Goal: Transaction & Acquisition: Purchase product/service

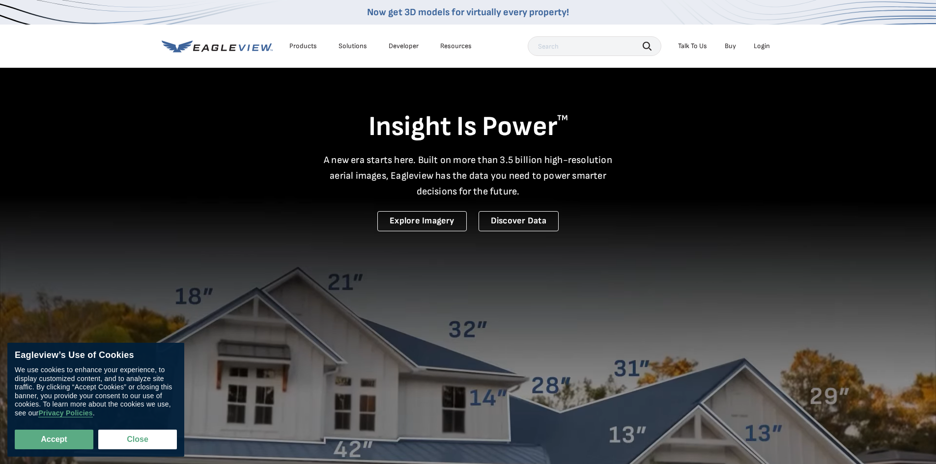
click at [764, 49] on div "Login" at bounding box center [762, 46] width 16 height 9
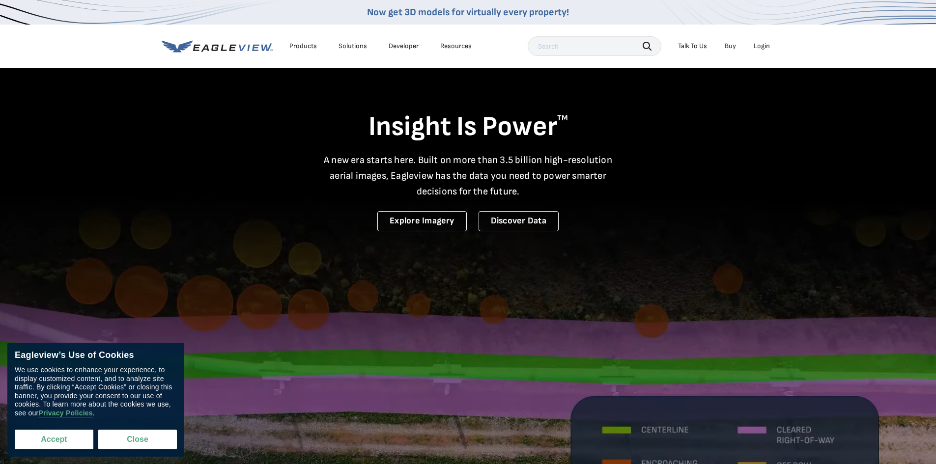
click at [69, 432] on button "Accept" at bounding box center [54, 440] width 79 height 20
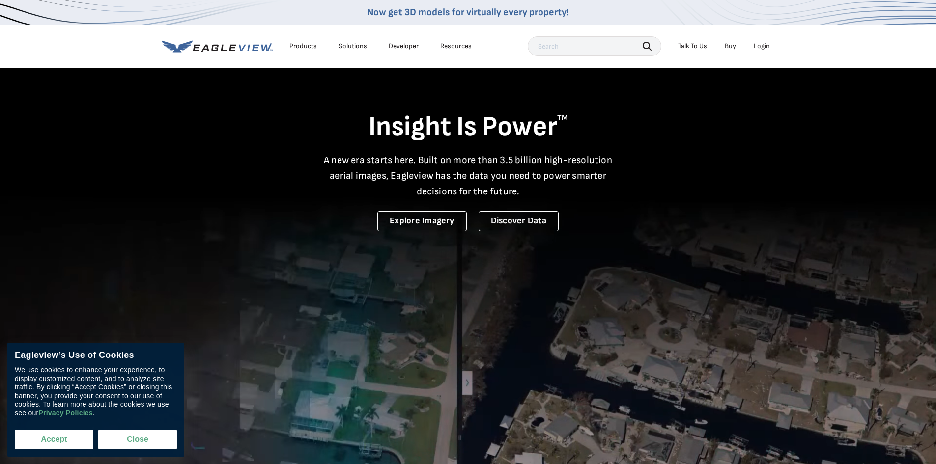
checkbox input "true"
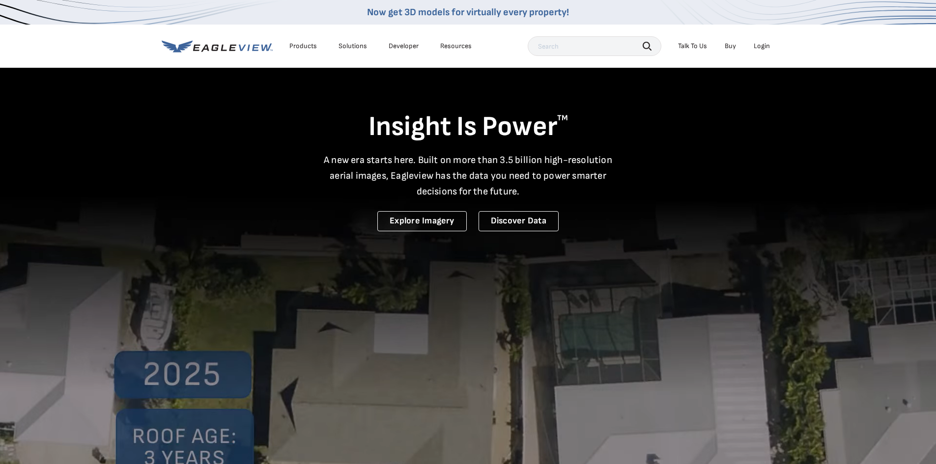
click at [761, 46] on div "Login" at bounding box center [762, 46] width 16 height 9
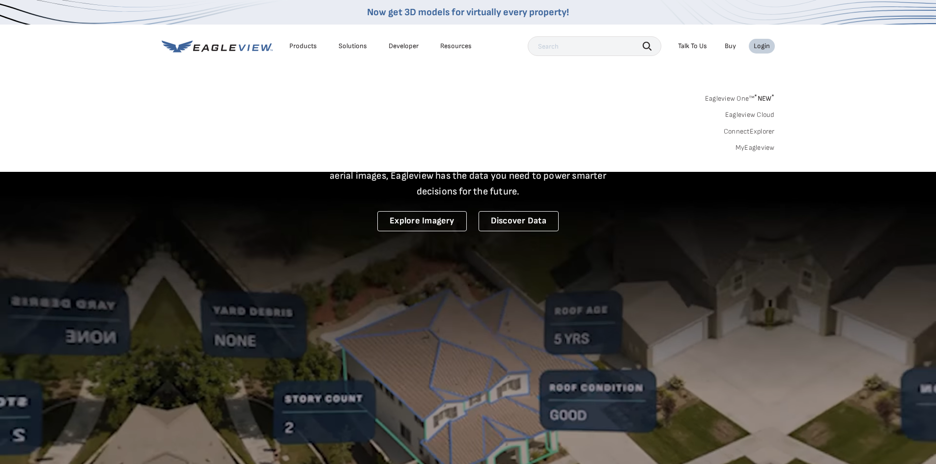
click at [749, 149] on link "MyEagleview" at bounding box center [755, 147] width 39 height 9
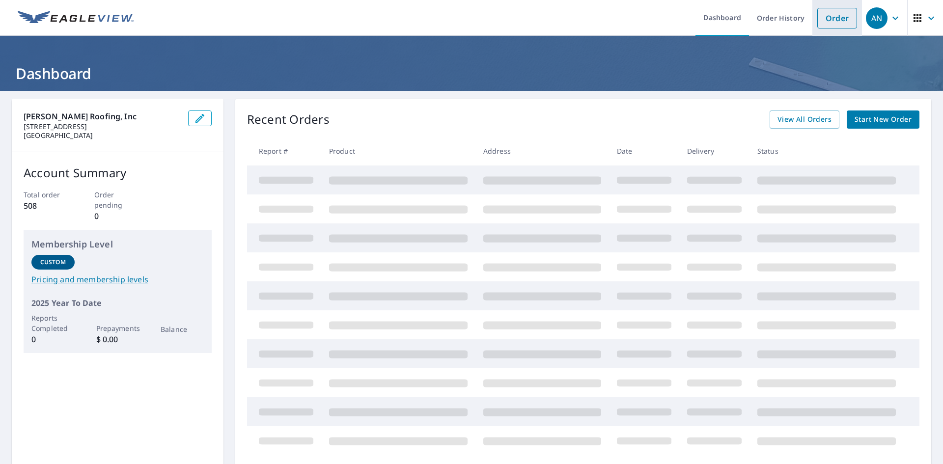
click at [834, 20] on link "Order" at bounding box center [838, 18] width 40 height 21
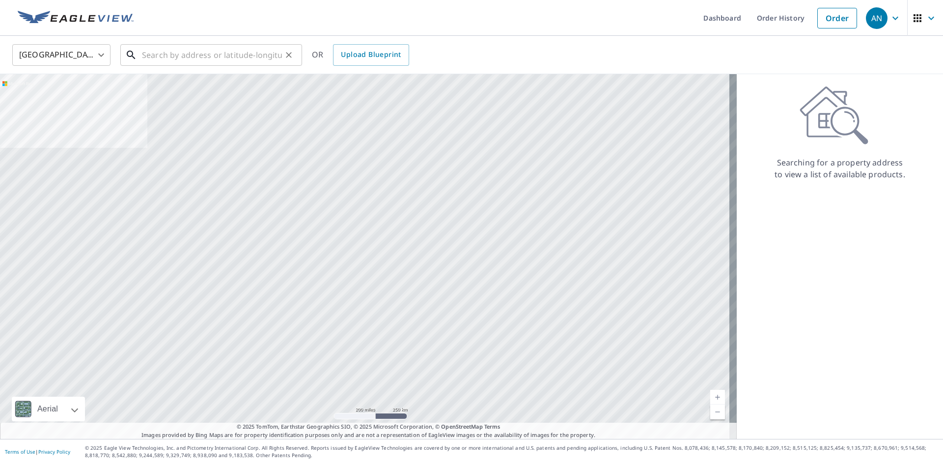
click at [153, 58] on input "text" at bounding box center [212, 55] width 140 height 28
type input "3"
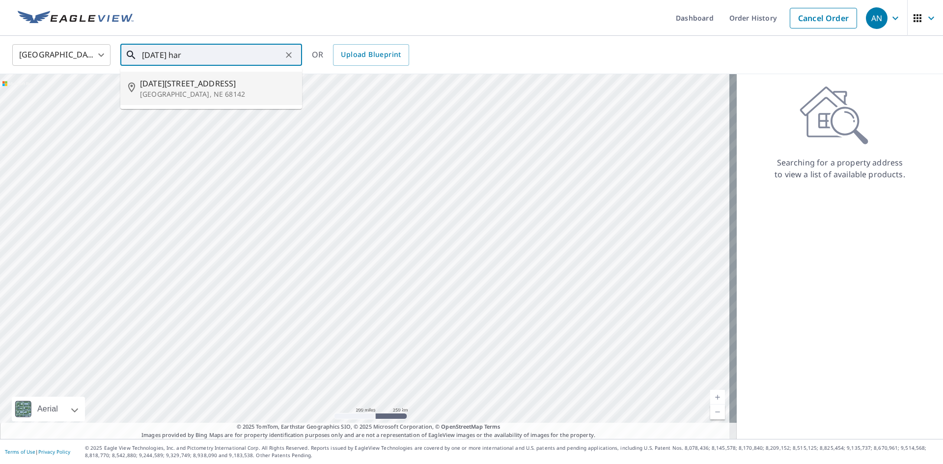
click at [179, 86] on span "2791 March Hare Ln" at bounding box center [217, 84] width 154 height 12
type input "2791 March Hare Ln Omaha, NE 68142"
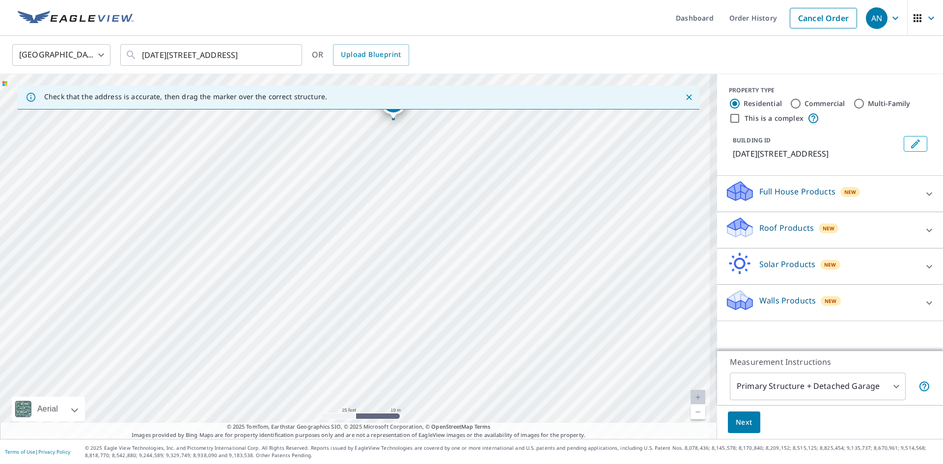
drag, startPoint x: 359, startPoint y: 227, endPoint x: 473, endPoint y: 404, distance: 210.9
click at [473, 404] on div "2791 March Hare Ln Omaha, NE 68142" at bounding box center [358, 256] width 717 height 365
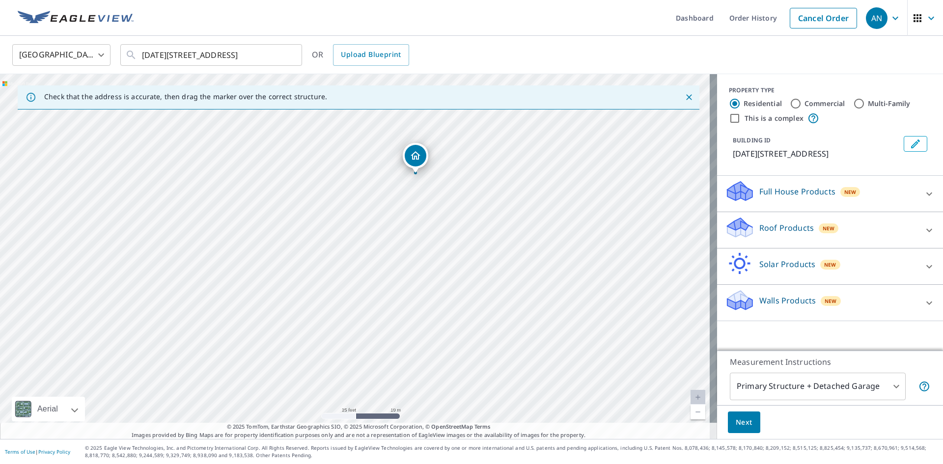
click at [796, 228] on p "Roof Products" at bounding box center [787, 228] width 55 height 12
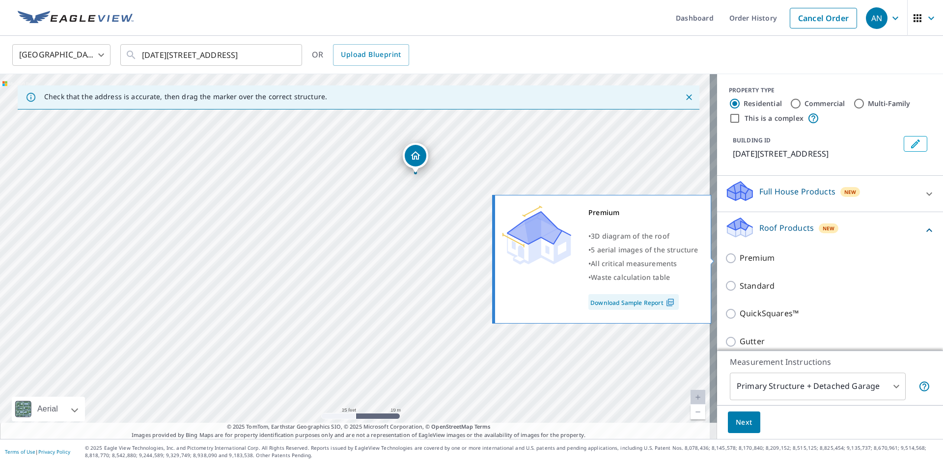
click at [726, 258] on input "Premium" at bounding box center [732, 259] width 15 height 12
checkbox input "true"
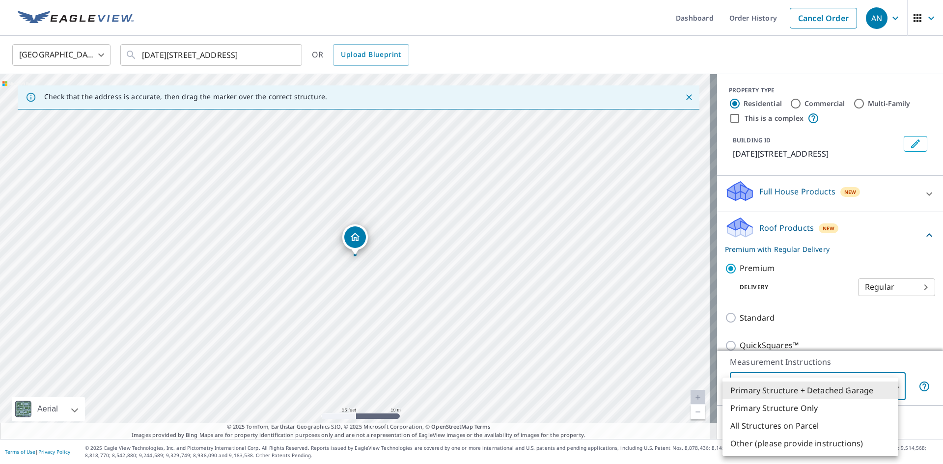
click at [889, 389] on body "AN AN Dashboard Order History Cancel Order AN United States US ​ 2791 March Har…" at bounding box center [471, 232] width 943 height 464
click at [886, 386] on li "Primary Structure + Detached Garage" at bounding box center [811, 391] width 176 height 18
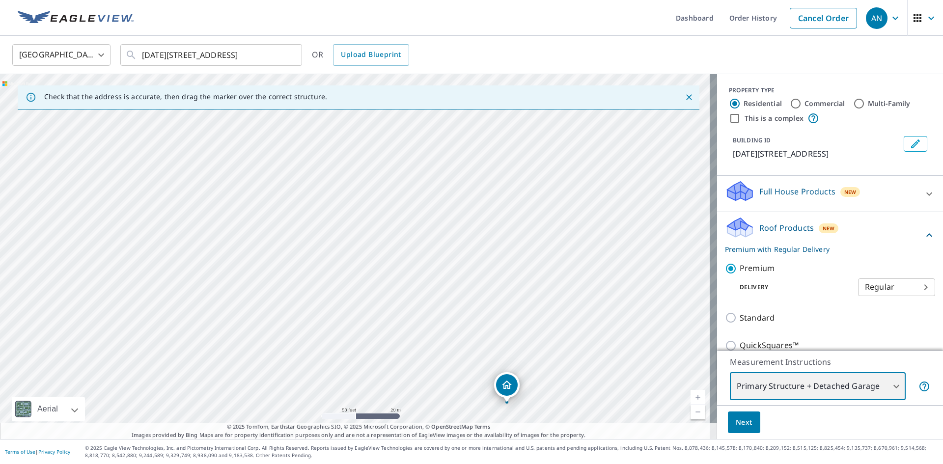
drag, startPoint x: 352, startPoint y: 268, endPoint x: 464, endPoint y: 289, distance: 113.5
click at [464, 289] on div "2791 March Hare Ln Omaha, NE 68142" at bounding box center [358, 256] width 717 height 365
drag, startPoint x: 443, startPoint y: 329, endPoint x: 456, endPoint y: 274, distance: 56.5
click at [456, 274] on div "2791 March Hare Ln Omaha, NE 68142" at bounding box center [358, 256] width 717 height 365
click at [492, 293] on div "2791 March Hare Ln Omaha, NE 68142" at bounding box center [358, 256] width 717 height 365
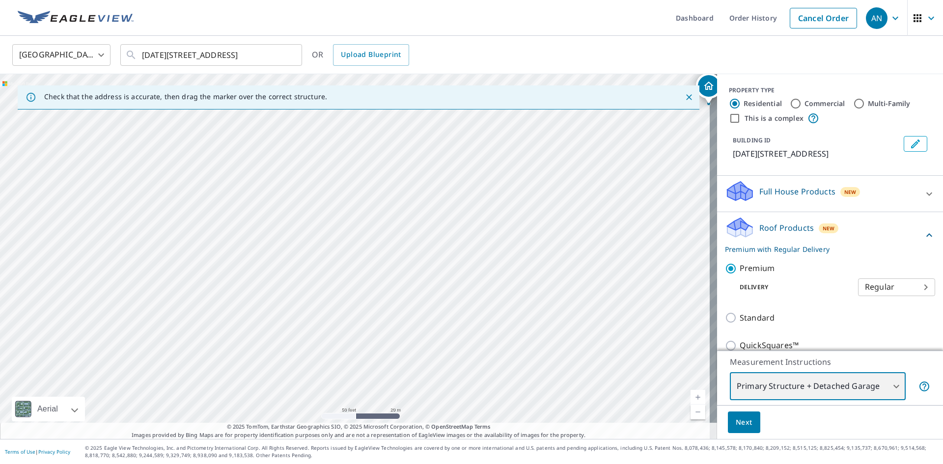
drag, startPoint x: 477, startPoint y: 320, endPoint x: 484, endPoint y: 370, distance: 50.1
click at [484, 370] on div "2791 March Hare Ln Omaha, NE 68142" at bounding box center [358, 256] width 717 height 365
drag, startPoint x: 548, startPoint y: 258, endPoint x: 572, endPoint y: 319, distance: 65.5
click at [572, 319] on div "2791 March Hare Ln Omaha, NE 68142" at bounding box center [358, 256] width 717 height 365
drag, startPoint x: 621, startPoint y: 254, endPoint x: 523, endPoint y: 237, distance: 98.7
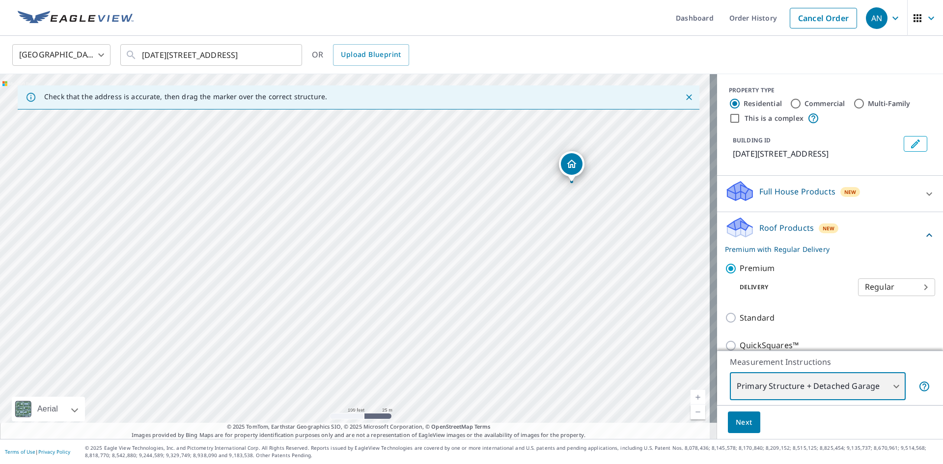
click at [523, 237] on div "2791 March Hare Ln Omaha, NE 68142" at bounding box center [358, 256] width 717 height 365
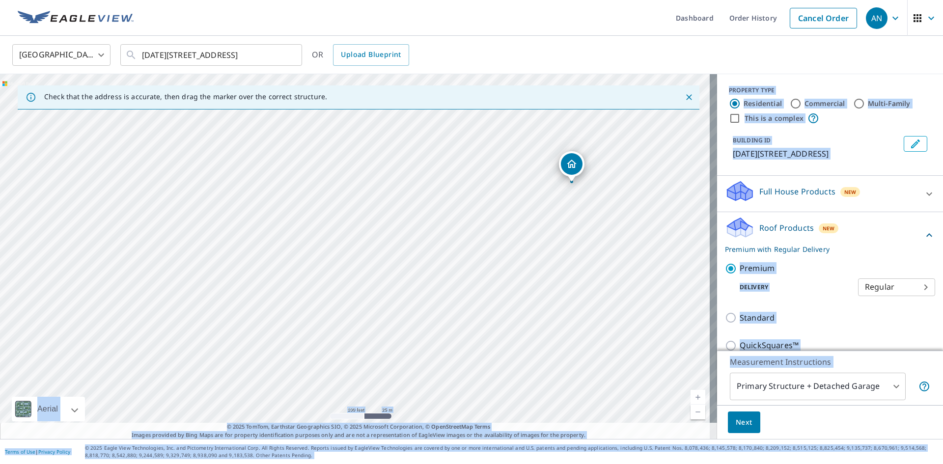
drag, startPoint x: 664, startPoint y: 203, endPoint x: 638, endPoint y: 339, distance: 137.5
drag, startPoint x: 616, startPoint y: 229, endPoint x: 577, endPoint y: 217, distance: 40.9
click at [577, 217] on div "2791 March Hare Ln Omaha, NE 68142" at bounding box center [358, 256] width 717 height 365
click at [812, 303] on div "Premium Delivery Regular 8 ​" at bounding box center [830, 280] width 210 height 50
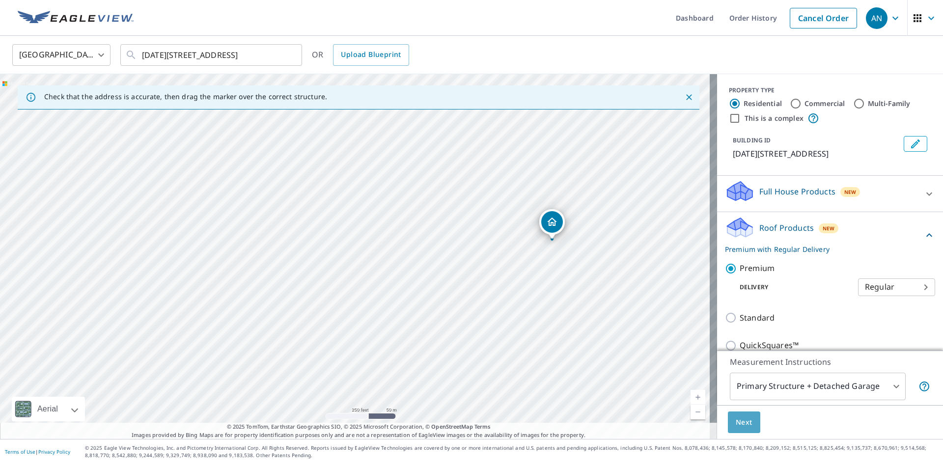
click at [739, 421] on span "Next" at bounding box center [744, 423] width 17 height 12
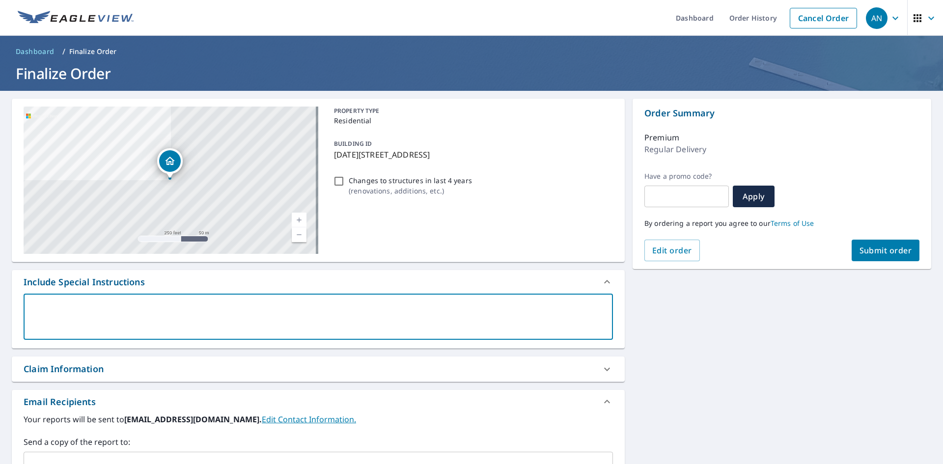
click at [163, 315] on textarea at bounding box center [318, 317] width 576 height 28
type textarea "P"
type textarea "x"
type textarea "Pl"
type textarea "x"
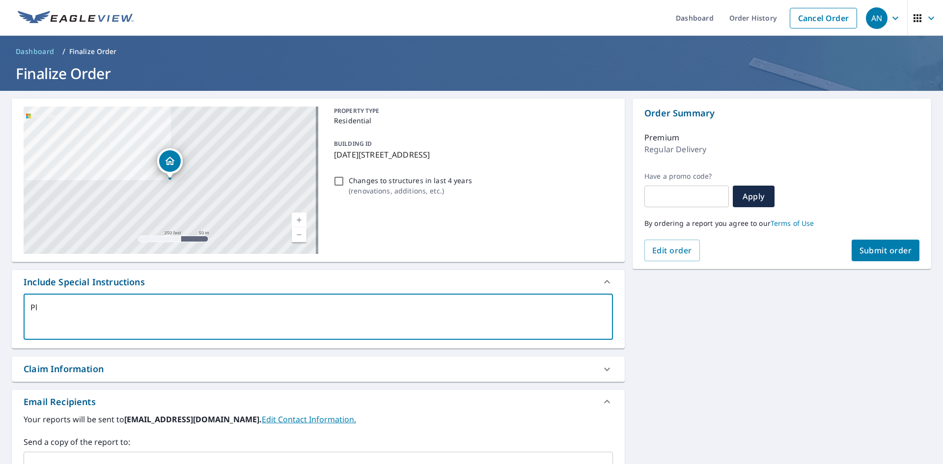
type textarea "Ple"
type textarea "x"
type textarea "Plea"
type textarea "x"
type textarea "Pleae"
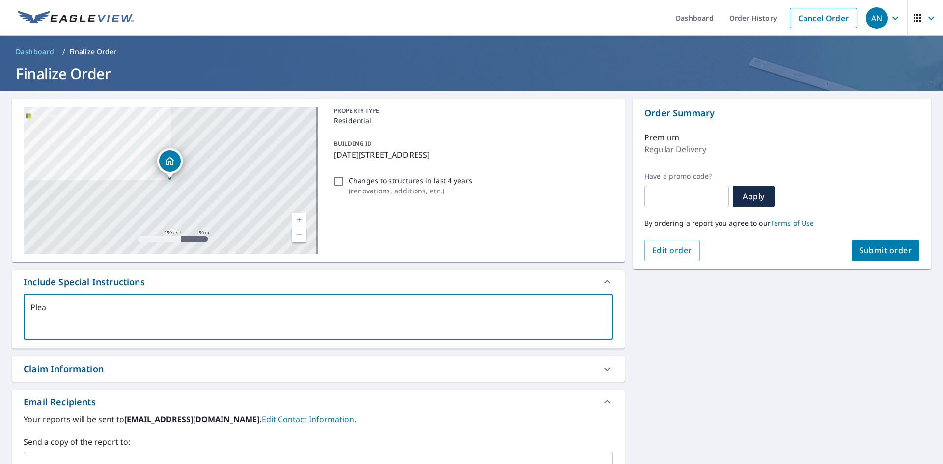
type textarea "x"
type textarea "Pleae"
type textarea "x"
type textarea "Pleae"
type textarea "x"
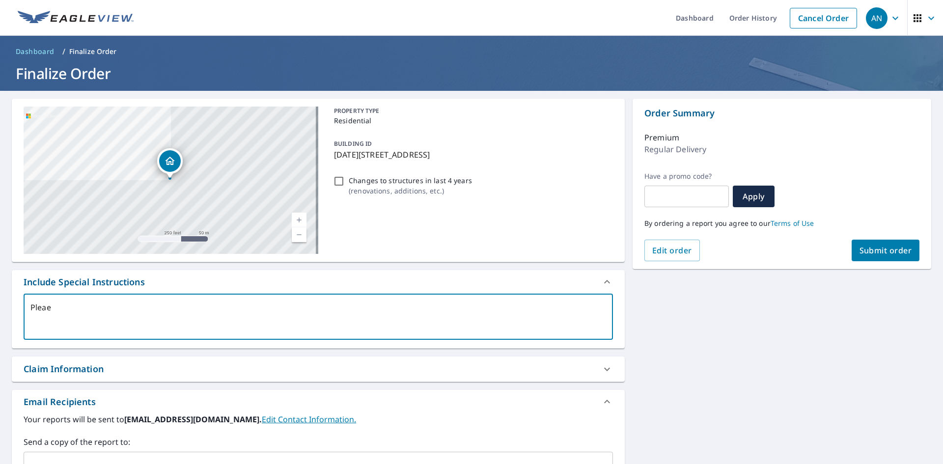
type textarea "Plea"
type textarea "x"
type textarea "Ple"
type textarea "x"
type textarea "Ples"
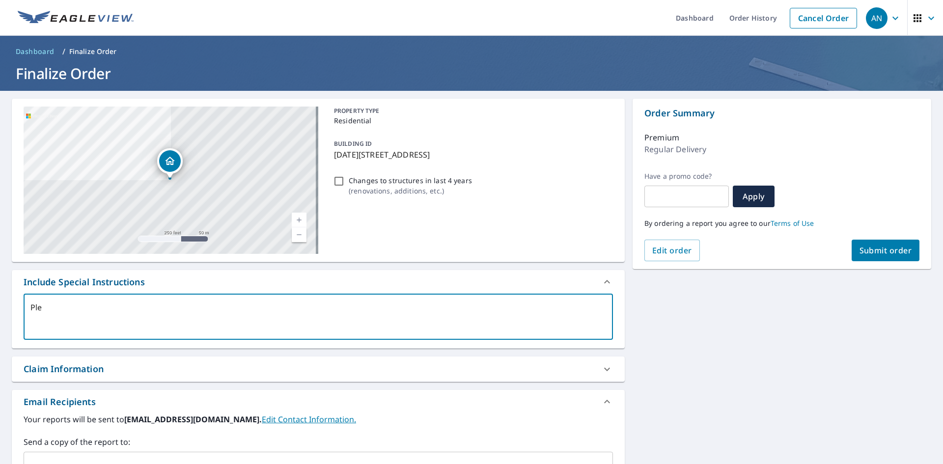
type textarea "x"
type textarea "Ple"
type textarea "x"
type textarea "Plea"
type textarea "x"
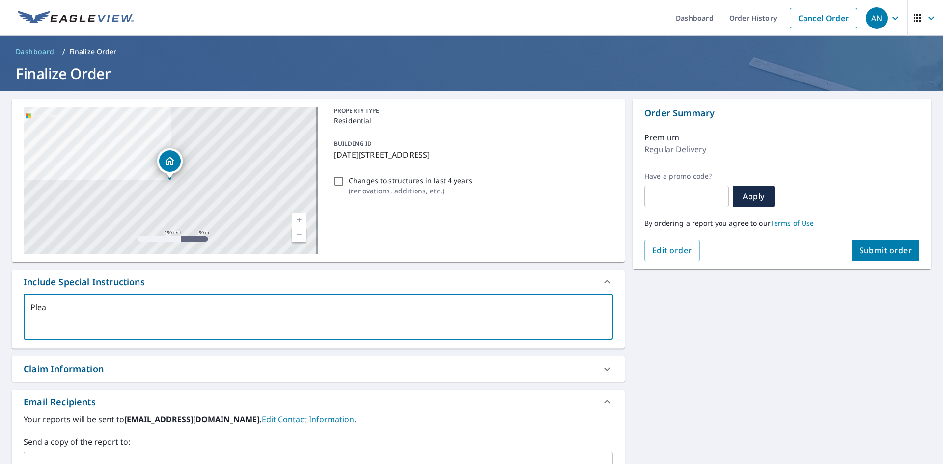
type textarea "Pleas"
type textarea "x"
type textarea "Please"
type textarea "x"
type textarea "Please"
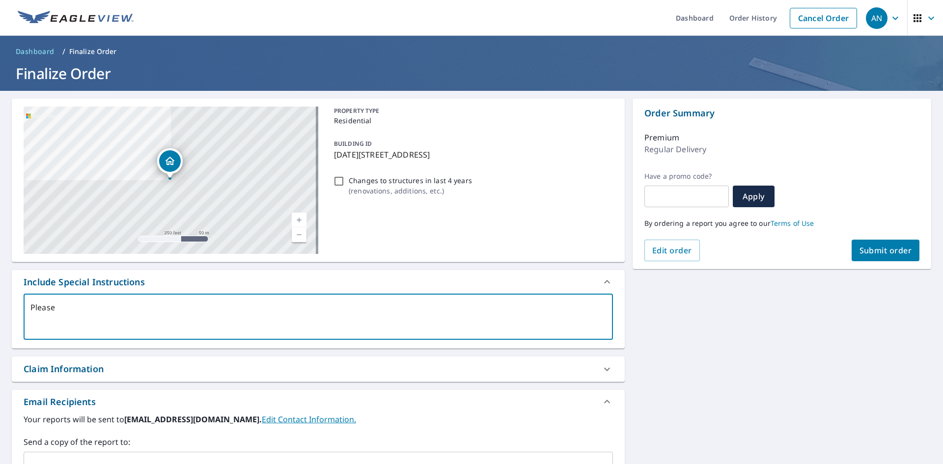
type textarea "x"
type textarea "Please i"
type textarea "x"
type textarea "Please in"
type textarea "x"
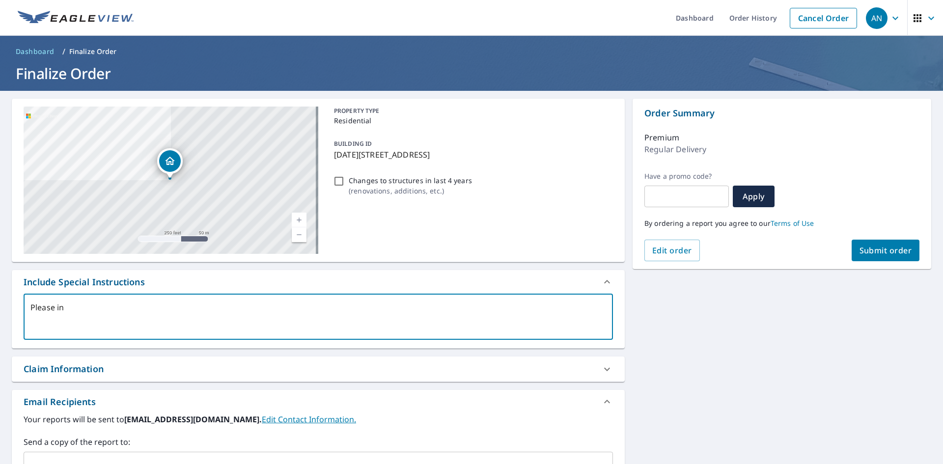
type textarea "Please inc"
type textarea "x"
type textarea "Please incl"
type textarea "x"
type textarea "Please inclu"
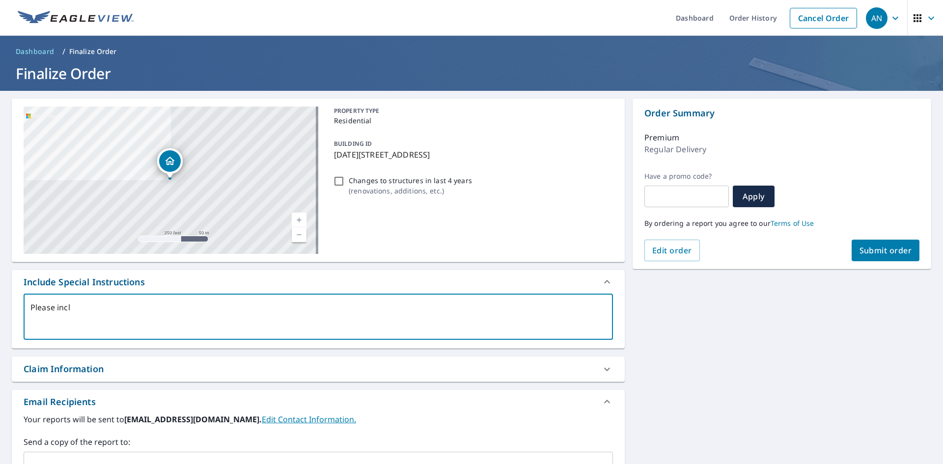
type textarea "x"
type textarea "Please includ"
type textarea "x"
type textarea "Please include"
type textarea "x"
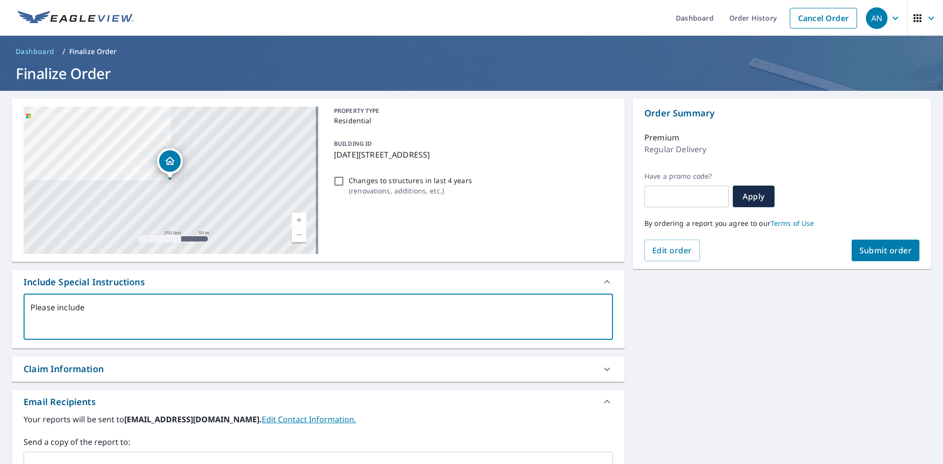
type textarea "Please include"
type textarea "x"
type textarea "Please include t"
type textarea "x"
type textarea "Please include th"
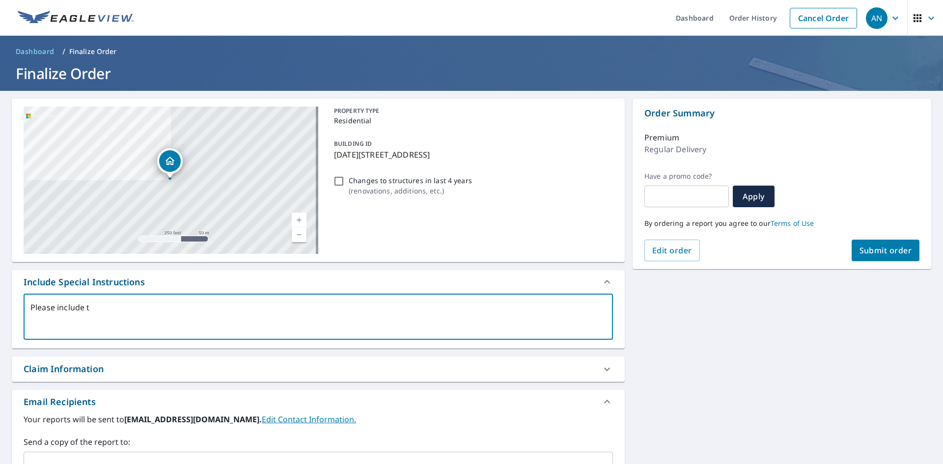
type textarea "x"
type textarea "Please include the"
type textarea "x"
type textarea "Please include the"
type textarea "x"
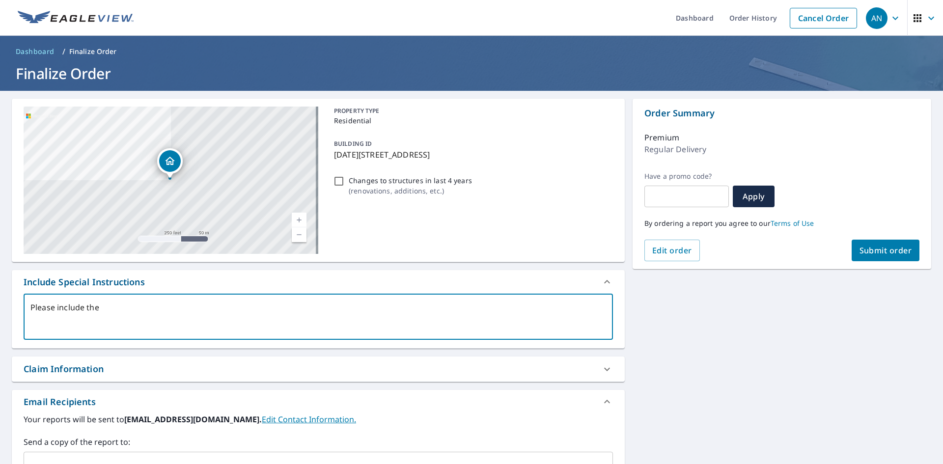
type textarea "Please include the s"
type textarea "x"
type textarea "Please include the sh"
type textarea "x"
type textarea "Please include the she"
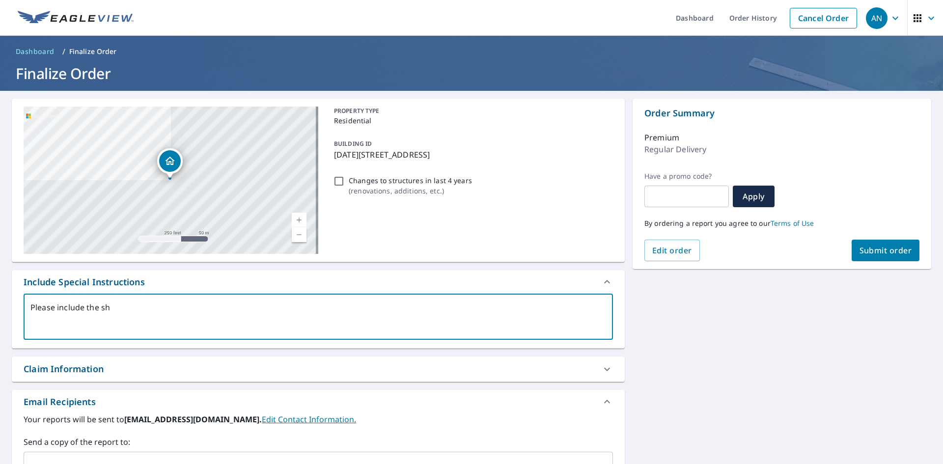
type textarea "x"
type textarea "Please include the shed"
type textarea "x"
type textarea "Please include the shed"
type textarea "x"
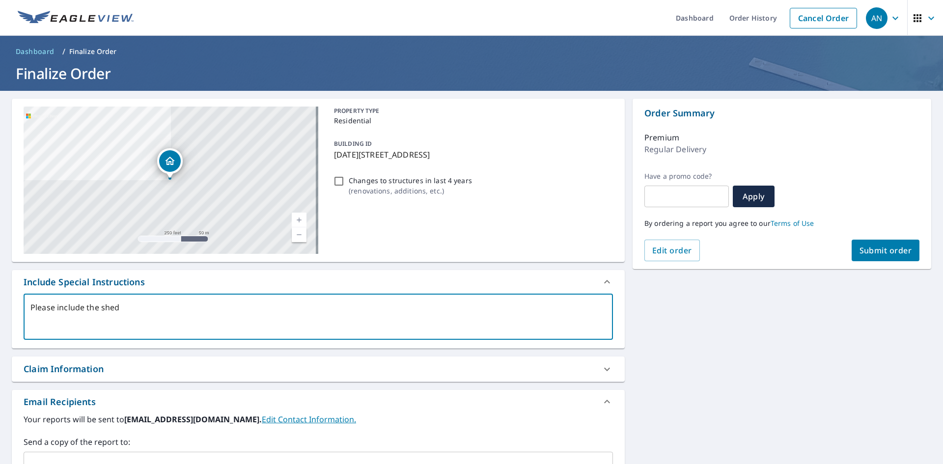
type textarea "Please include the shed o"
type textarea "x"
type textarea "Please include the shed on"
type textarea "x"
type textarea "Please include the shed on"
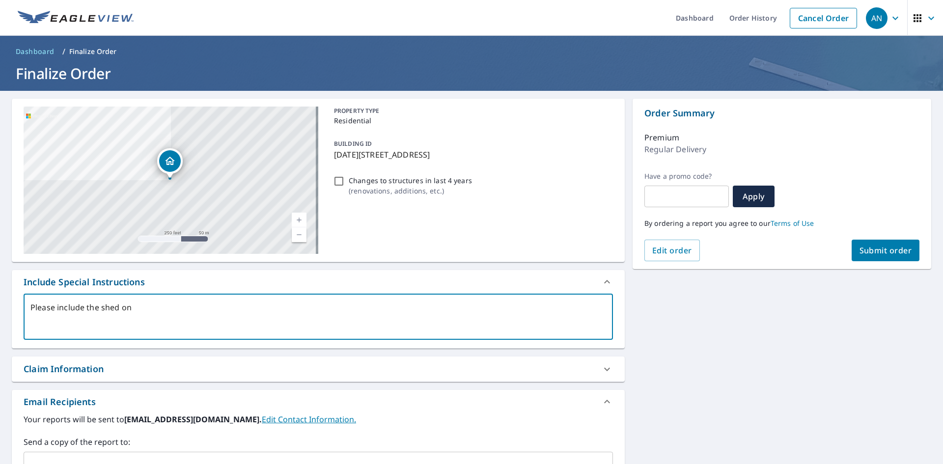
type textarea "x"
type textarea "Please include the shed on t"
type textarea "x"
type textarea "Please include the shed on th"
type textarea "x"
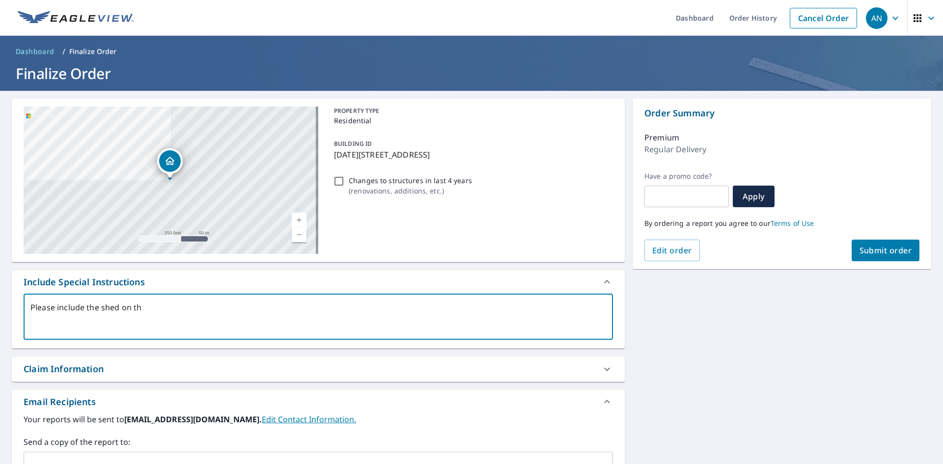
type textarea "Please include the shed on the"
type textarea "x"
type textarea "Please include the shed on the"
type textarea "x"
type textarea "Please include the shed on the p"
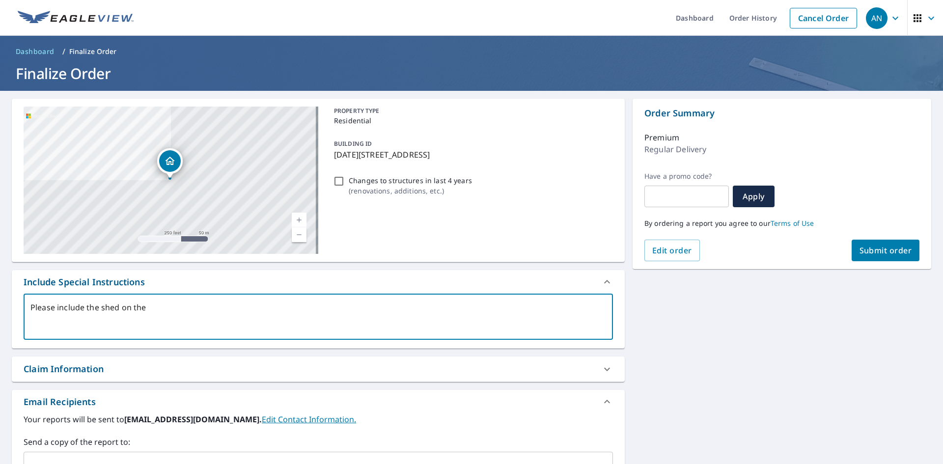
type textarea "x"
type textarea "Please include the shed on the pr"
type textarea "x"
type textarea "Please include the shed on the pre"
type textarea "x"
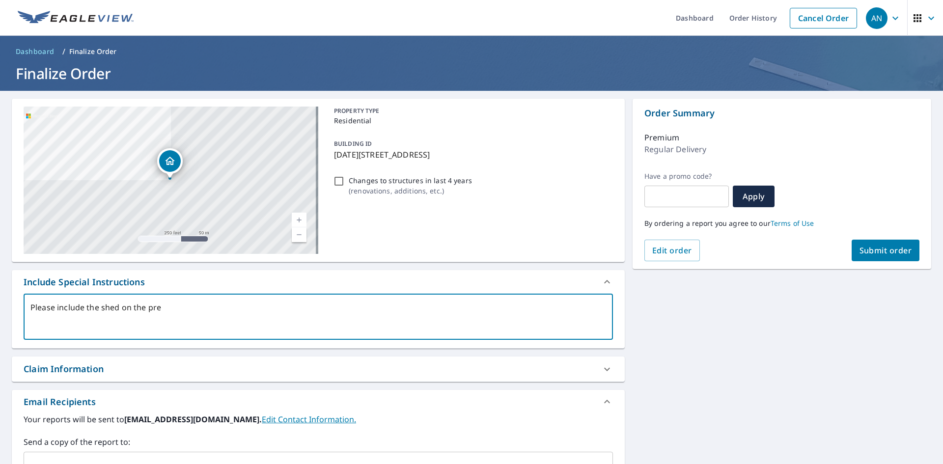
type textarea "Please include the shed on the prem"
type textarea "x"
type textarea "Please include the shed on the premi"
type textarea "x"
type textarea "Please include the shed on the premis"
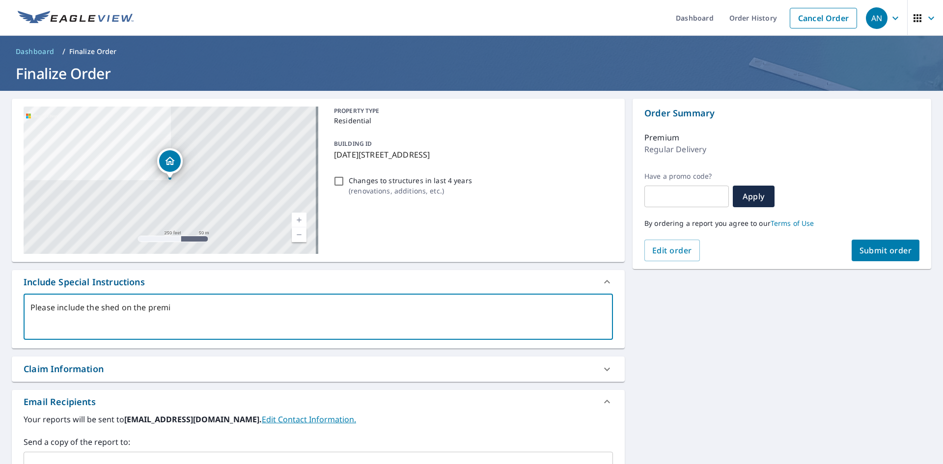
type textarea "x"
type textarea "Please include the shed on the premise"
type textarea "x"
type textarea "Please include the shed on the premises"
type textarea "x"
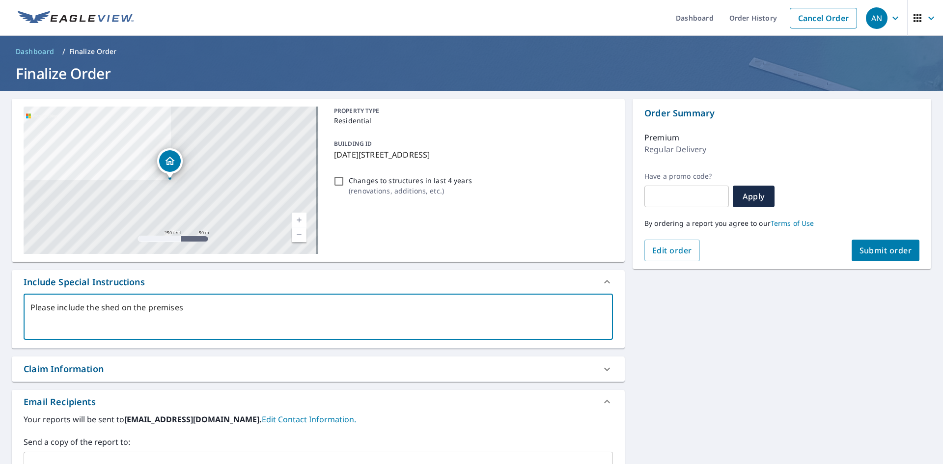
type textarea "Please include the shed on the premises."
type textarea "x"
type textarea "Please include the shed on the premises."
type textarea "x"
type textarea "Please include the shed on the premises."
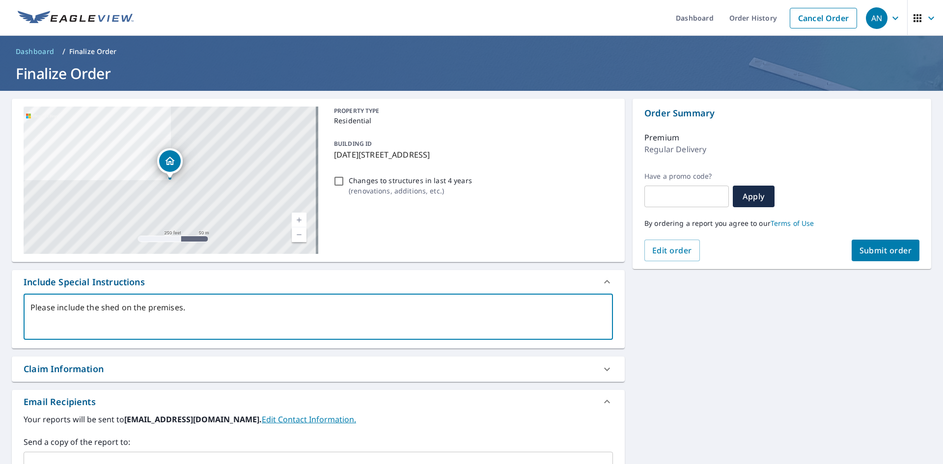
type textarea "x"
type textarea "Please include the shed on the premises"
type textarea "x"
type textarea "Please include the shed on the premise"
type textarea "x"
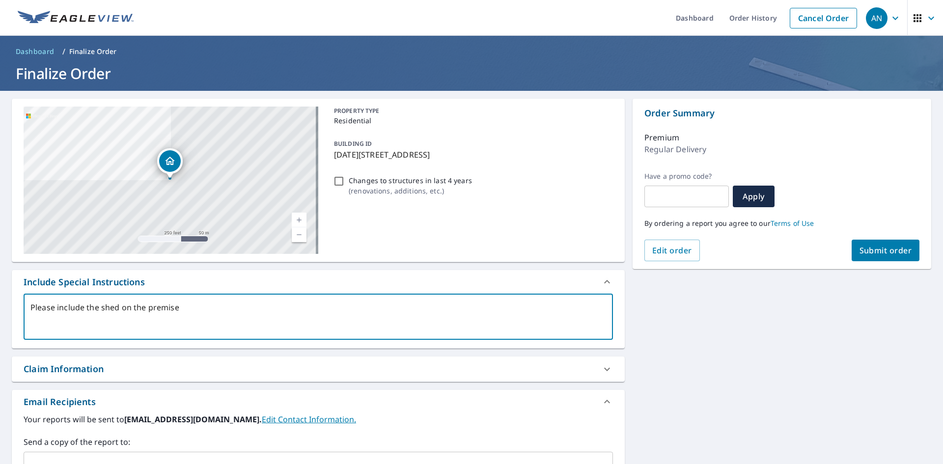
type textarea "Please include the shed on the premis"
type textarea "x"
type textarea "Please include the shed on the premi"
type textarea "x"
type textarea "Please include the shed on the prem"
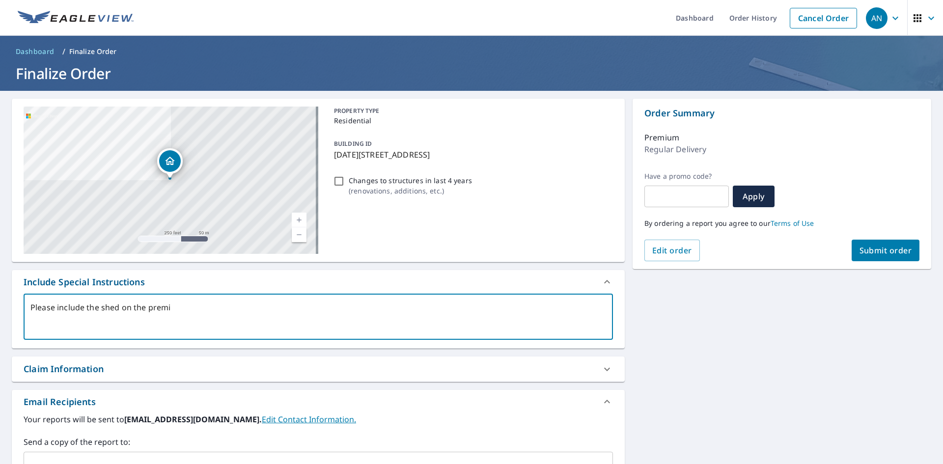
type textarea "x"
type textarea "Please include the shed on the pre"
type textarea "x"
type textarea "Please include the shed on the pr"
type textarea "x"
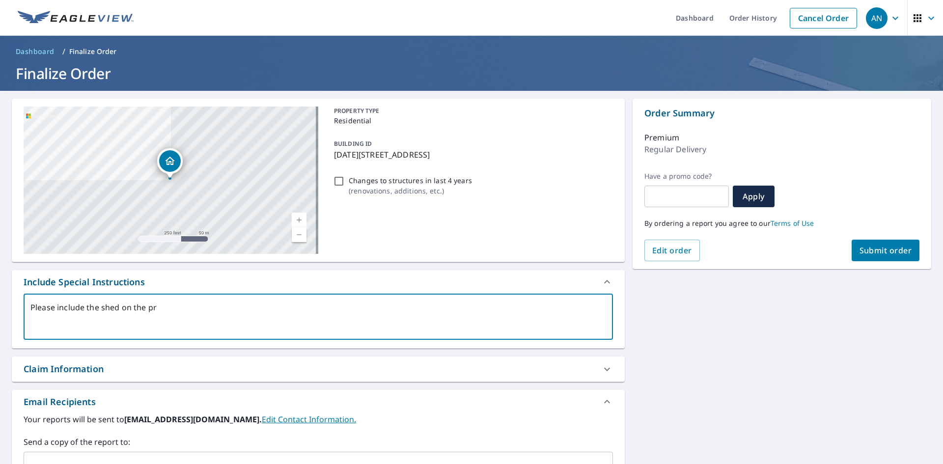
type textarea "Please include the shed on the p"
type textarea "x"
type textarea "Please include the shed on the"
type textarea "x"
type textarea "Please include the shed on the"
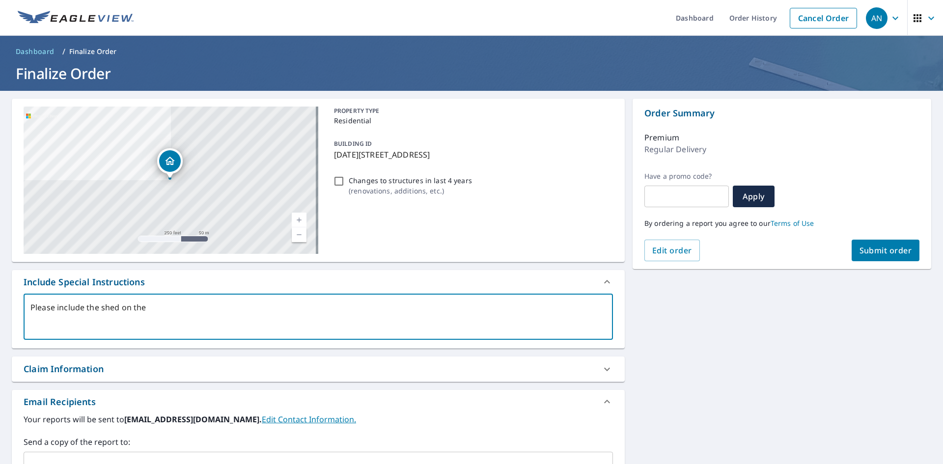
type textarea "x"
type textarea "Please include the shed on th"
type textarea "x"
type textarea "Please include the shed on t"
type textarea "x"
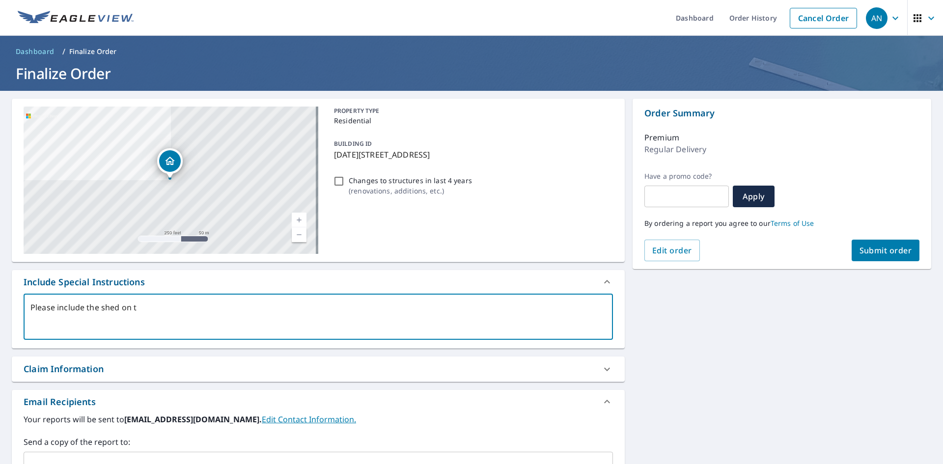
type textarea "Please include the shed on"
type textarea "x"
type textarea "Please include the shed on"
type textarea "x"
type textarea "Please include the shed o"
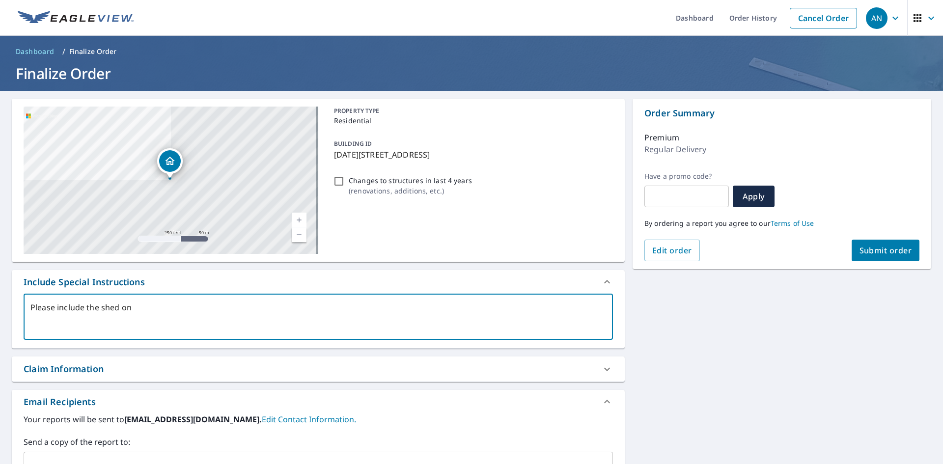
type textarea "x"
type textarea "Please include the shed on"
type textarea "x"
type textarea "Please include the shed on"
type textarea "x"
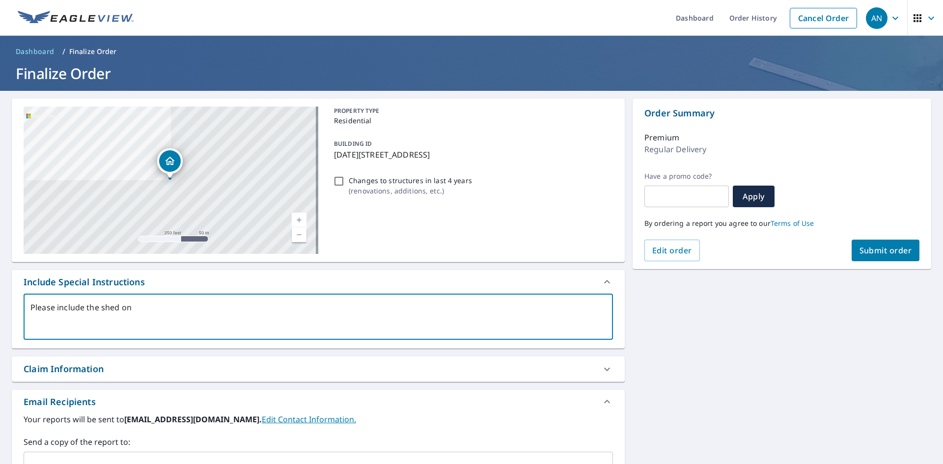
type textarea "Please include the shed on t"
type textarea "x"
type textarea "Please include the shed on th"
type textarea "x"
type textarea "Please include the shed on the"
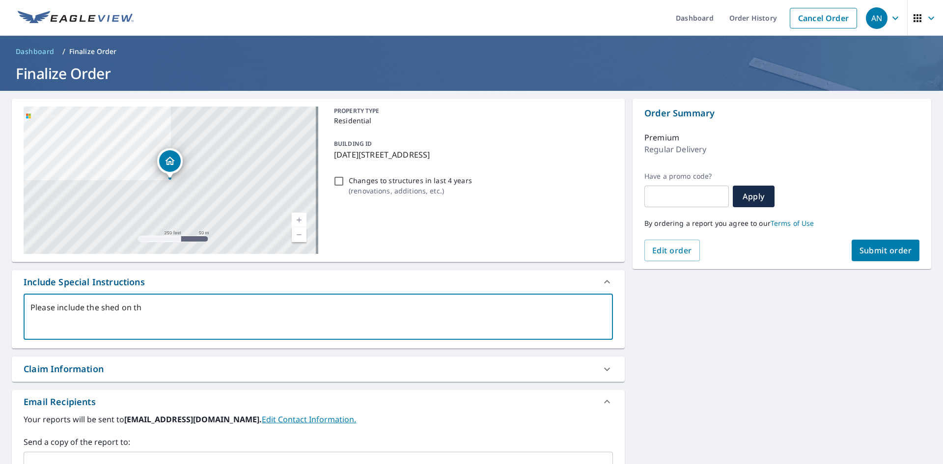
type textarea "x"
type textarea "Please include the shed on the"
type textarea "x"
type textarea "Please include the shed on the p"
type textarea "x"
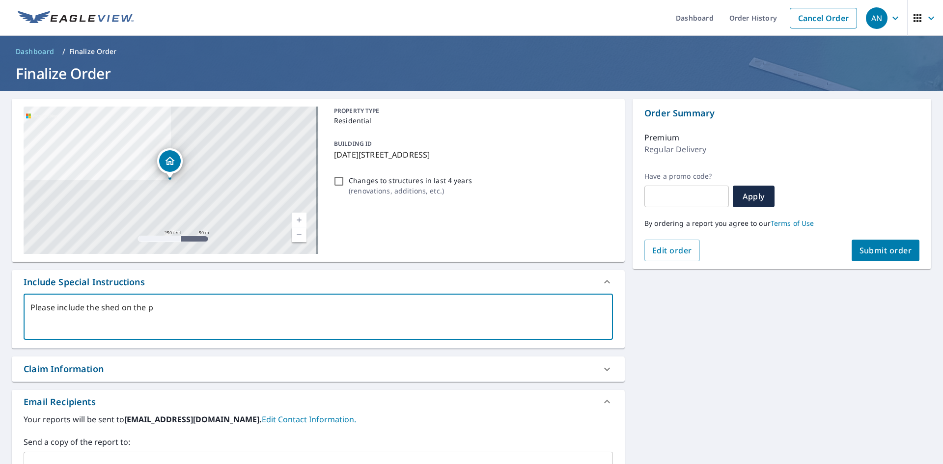
type textarea "Please include the shed on the pr"
type textarea "x"
type textarea "Please include the shed on the pro"
type textarea "x"
type textarea "Please include the shed on the prop"
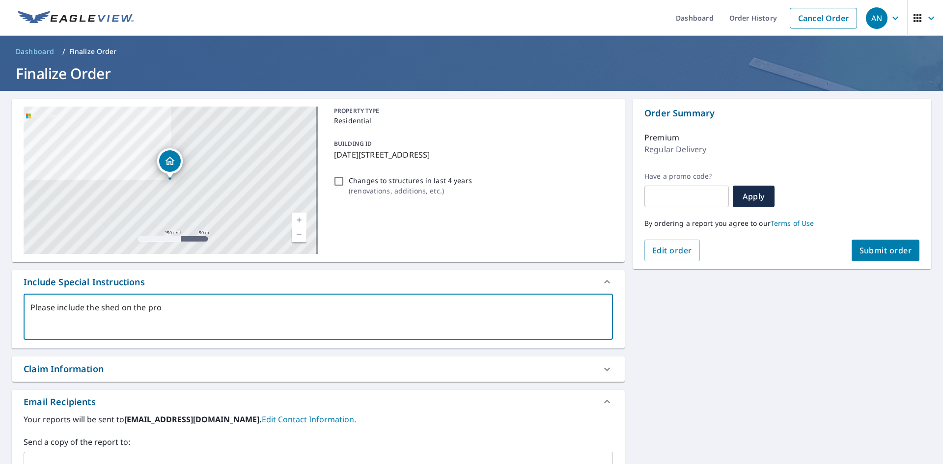
type textarea "x"
type textarea "Please include the shed on the prope"
type textarea "x"
type textarea "Please include the shed on the proper"
type textarea "x"
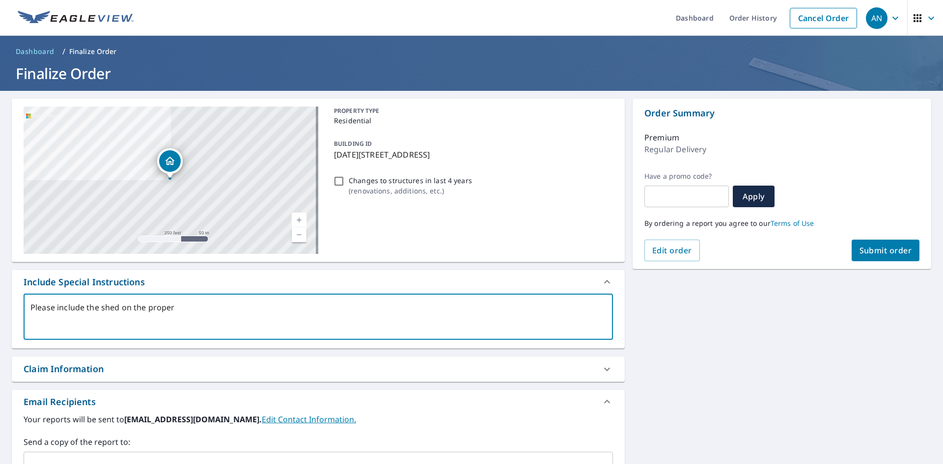
type textarea "Please include the shed on the propert"
type textarea "x"
type textarea "Please include the shed on the property"
type textarea "x"
type textarea "Please include the shed on the property"
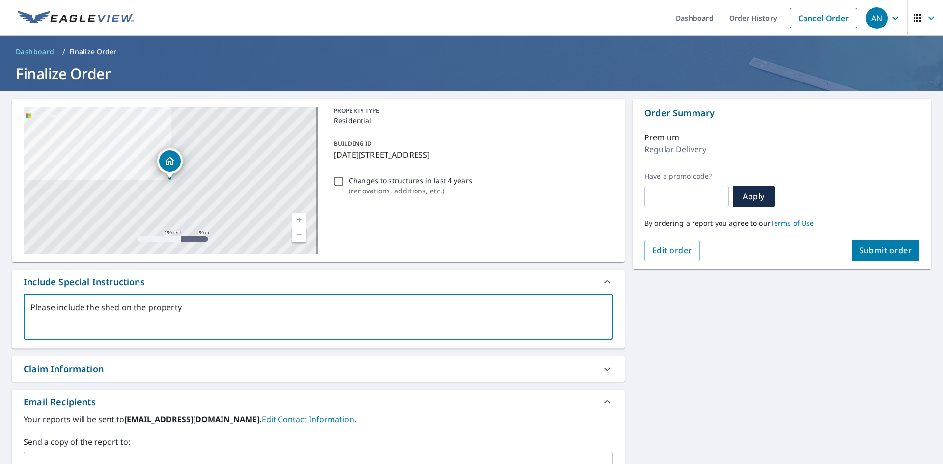
type textarea "x"
type textarea "Please include the shed on the property a"
type textarea "x"
type textarea "Please include the shed on the property as"
type textarea "x"
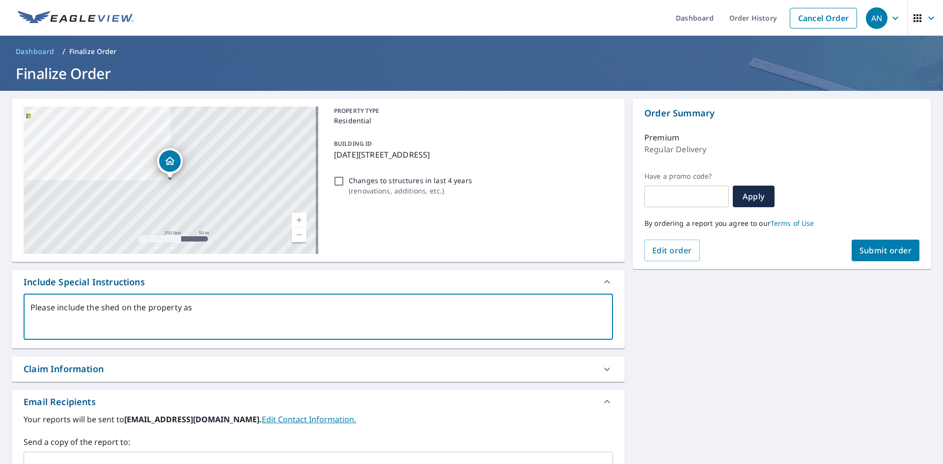
type textarea "Please include the shed on the property as"
type textarea "x"
type textarea "Please include the shed on the property as w"
type textarea "x"
type textarea "Please include the shed on the property as we"
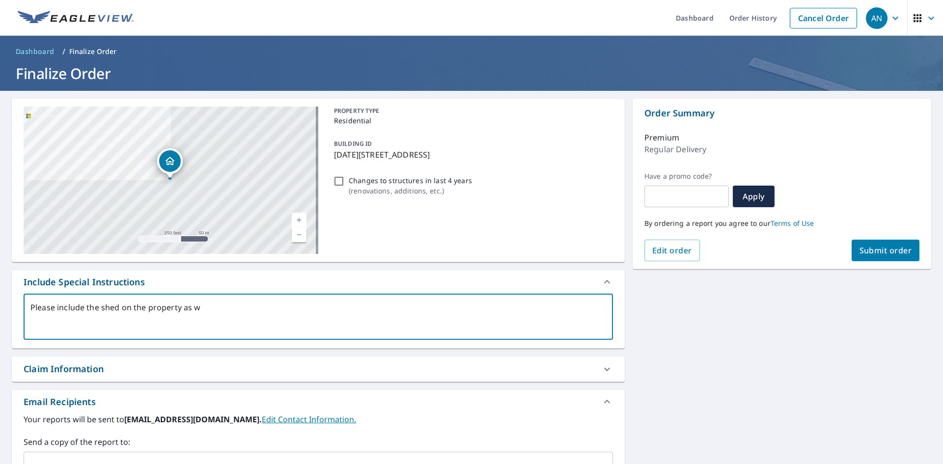
type textarea "x"
type textarea "Please include the shed on the property as wel"
type textarea "x"
type textarea "Please include the shed on the property as well"
type textarea "x"
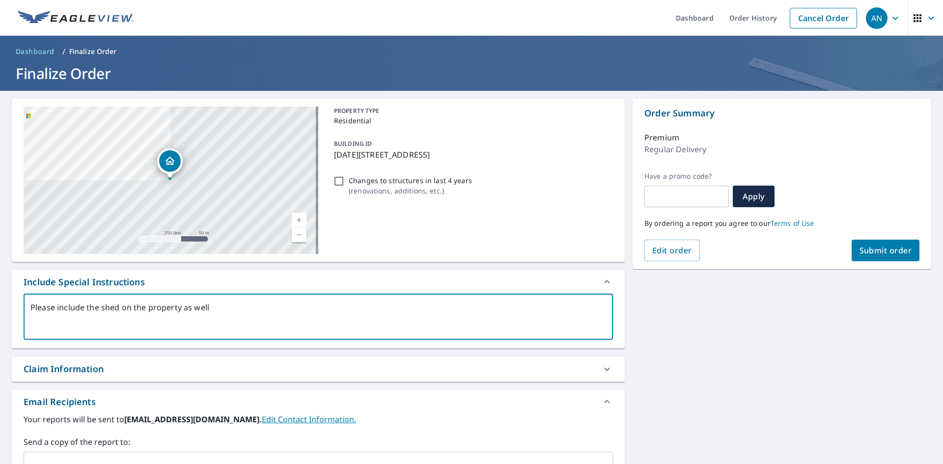
type textarea "Please include the shed on the property as well"
type textarea "x"
type textarea "Please include the shed on the property as well a"
type textarea "x"
type textarea "Please include the shed on the property as well as"
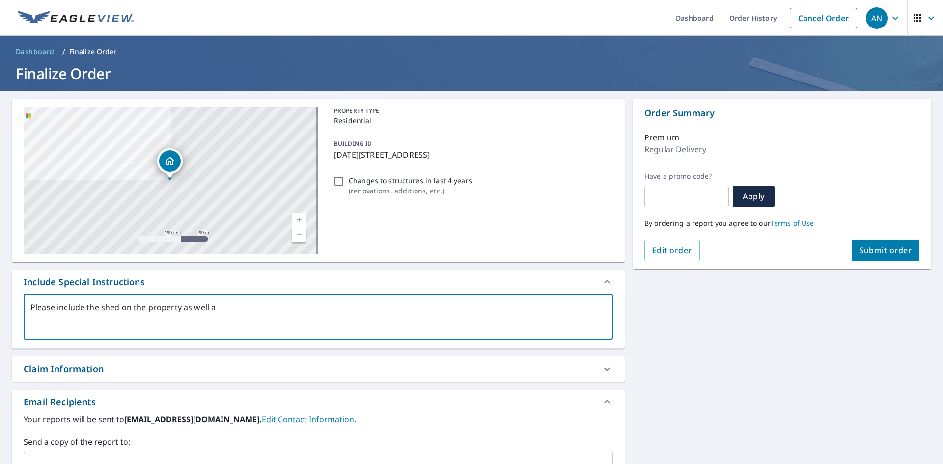
type textarea "x"
type textarea "Please include the shed on the property as well as"
type textarea "x"
type textarea "Please include the shed on the property as well as t"
type textarea "x"
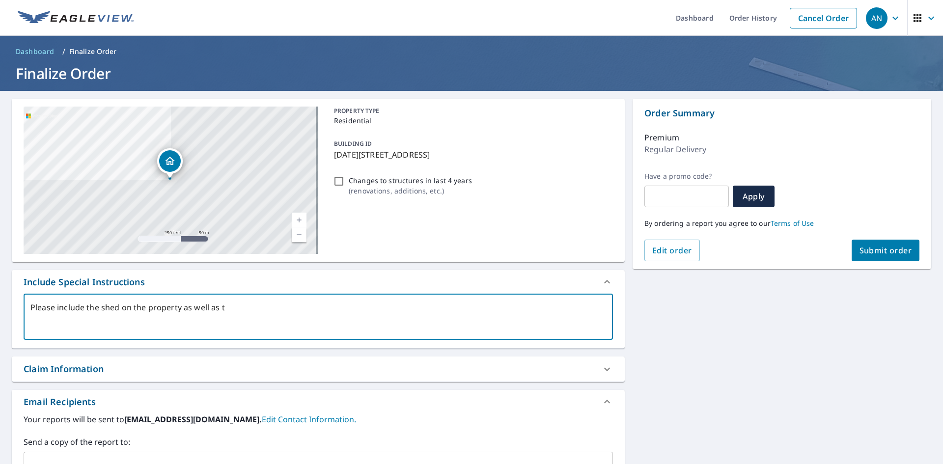
type textarea "Please include the shed on the property as well as th"
type textarea "x"
type textarea "Please include the shed on the property as well as the"
type textarea "x"
type textarea "Please include the shed on the property as well as the"
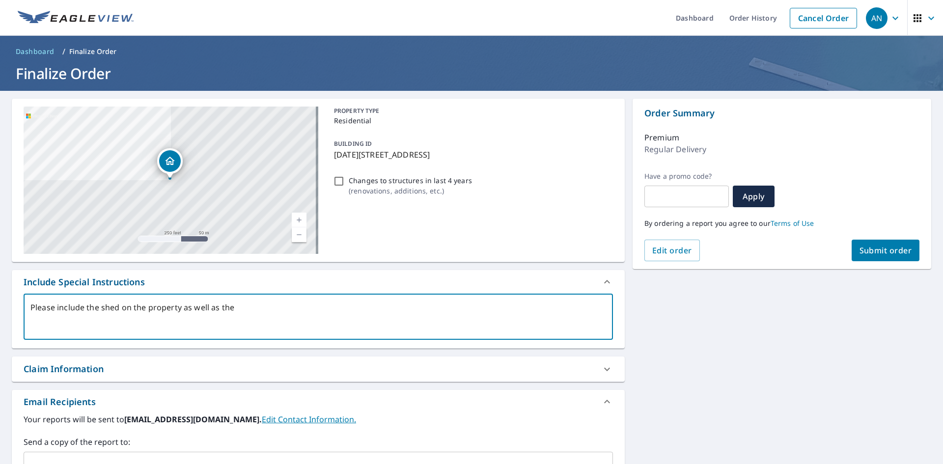
type textarea "x"
type textarea "Please include the shed on the property as well as the h"
type textarea "x"
type textarea "Please include the shed on the property as well as the ho"
type textarea "x"
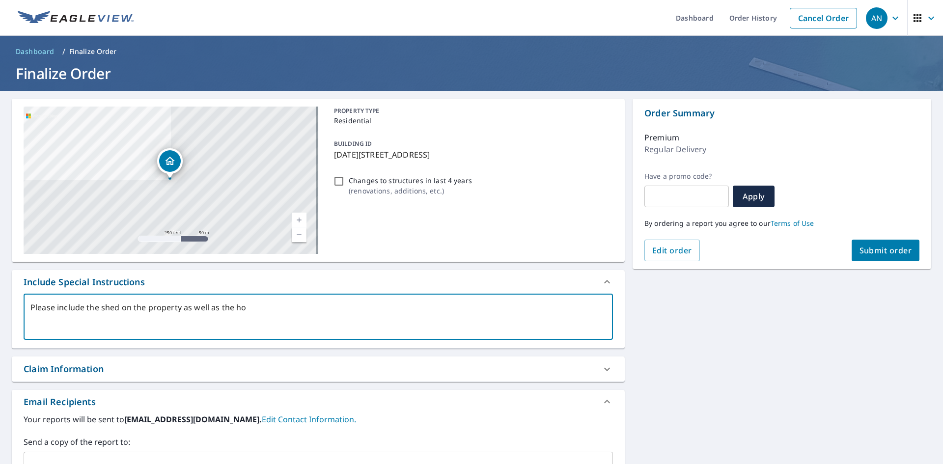
type textarea "Please include the shed on the property as well as the hou"
type textarea "x"
type textarea "Please include the shed on the property as well as the hous"
click at [881, 250] on span "Submit order" at bounding box center [886, 250] width 53 height 11
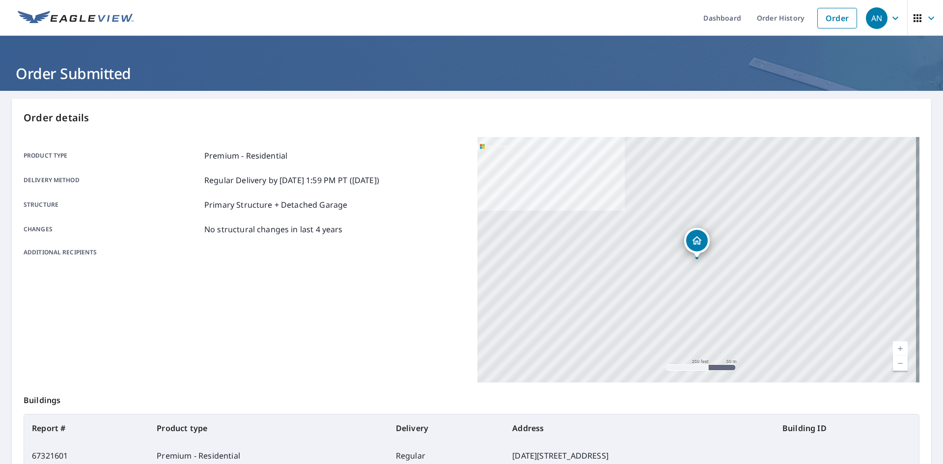
click at [890, 19] on icon "button" at bounding box center [896, 18] width 12 height 12
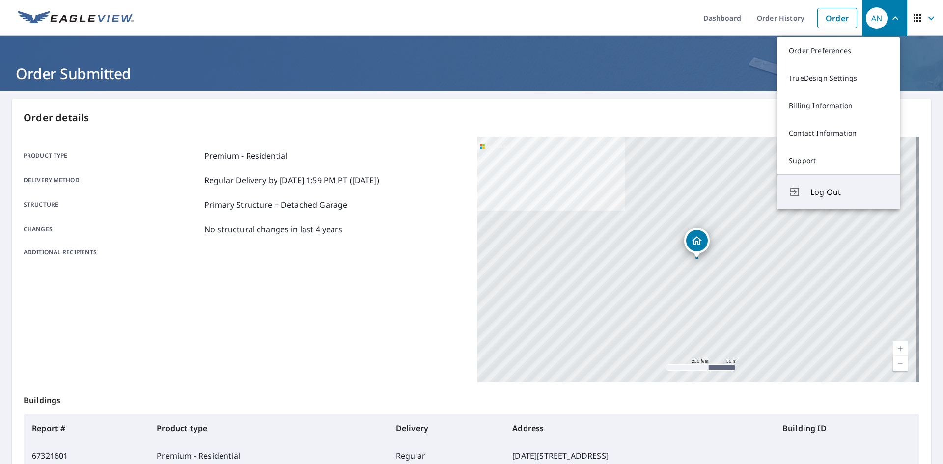
click at [828, 194] on span "Log Out" at bounding box center [850, 192] width 78 height 12
